Goal: Information Seeking & Learning: Learn about a topic

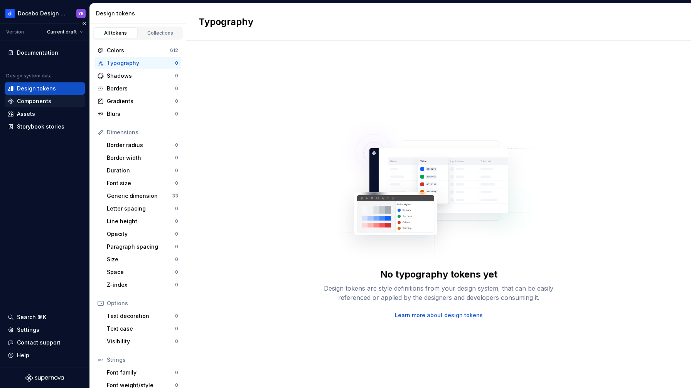
click at [28, 102] on div "Components" at bounding box center [34, 102] width 34 height 8
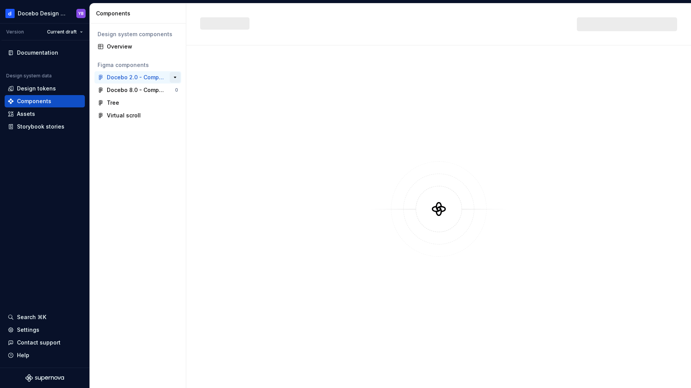
click at [175, 77] on button "button" at bounding box center [175, 77] width 11 height 11
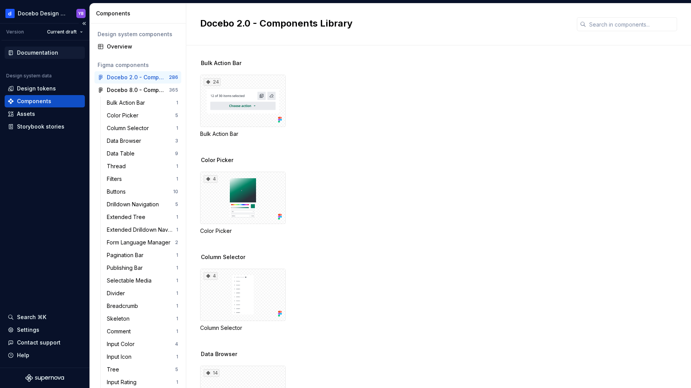
click at [21, 57] on div "Documentation" at bounding box center [45, 53] width 80 height 12
